Goal: Information Seeking & Learning: Find contact information

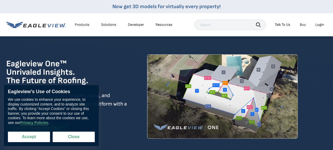
click at [38, 142] on button "Accept" at bounding box center [29, 137] width 42 height 11
checkbox input "true"
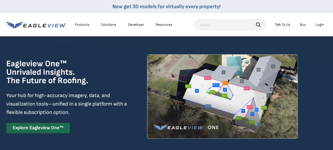
click at [321, 25] on div "Login" at bounding box center [319, 24] width 9 height 5
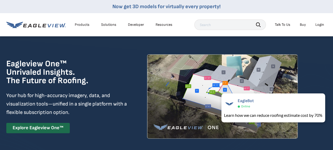
click at [283, 24] on div "Talk To Us" at bounding box center [283, 24] width 16 height 5
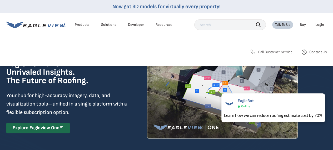
click at [264, 52] on span "Call Customer Service" at bounding box center [275, 52] width 34 height 5
click at [304, 50] on icon at bounding box center [304, 52] width 6 height 6
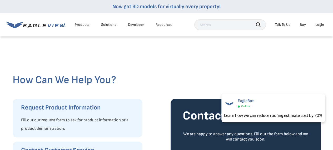
click at [84, 24] on div "Products" at bounding box center [82, 24] width 15 height 5
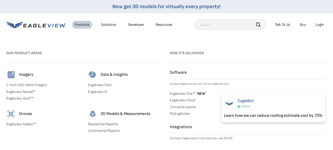
scroll to position [158, 0]
click at [185, 105] on link "ConnectExplorer" at bounding box center [248, 107] width 157 height 5
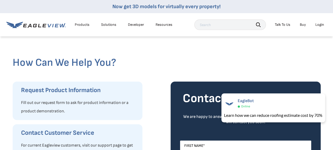
scroll to position [0, 0]
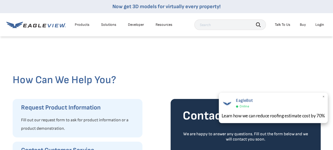
click at [323, 97] on span "×" at bounding box center [323, 97] width 3 height 6
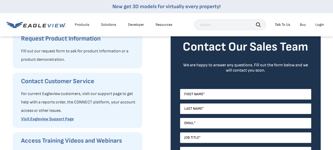
scroll to position [53, 0]
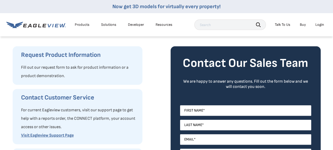
click at [66, 101] on h3 "Contact Customer Service" at bounding box center [79, 97] width 116 height 8
click at [81, 99] on h3 "Contact Customer Service" at bounding box center [79, 97] width 116 height 8
click at [68, 135] on link "Visit Eagleview Support Page" at bounding box center [47, 135] width 53 height 5
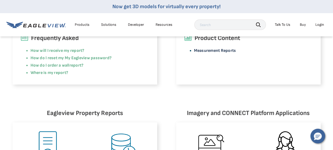
scroll to position [158, 0]
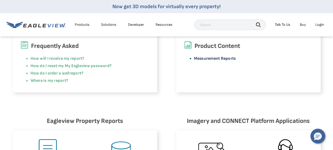
click at [226, 60] on link "Measurement Reports" at bounding box center [215, 58] width 42 height 5
